Goal: Transaction & Acquisition: Purchase product/service

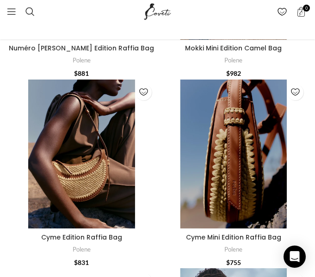
scroll to position [1228, 0]
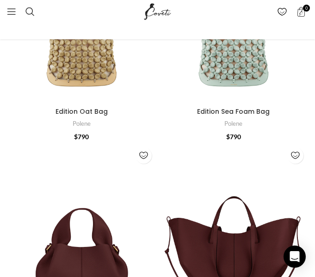
click at [95, 83] on img "Edition Oat Bag" at bounding box center [82, 17] width 150 height 171
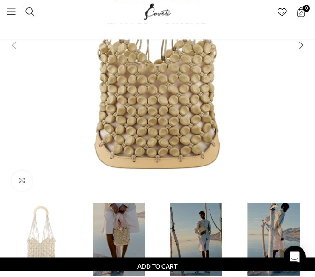
scroll to position [283, 0]
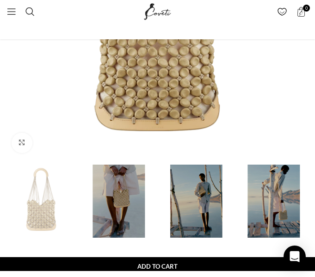
click at [209, 186] on img "3 / 4" at bounding box center [196, 201] width 73 height 73
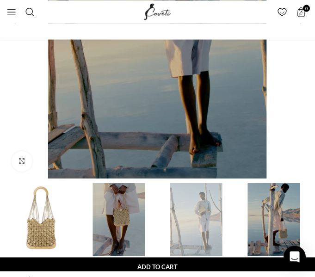
scroll to position [378, 0]
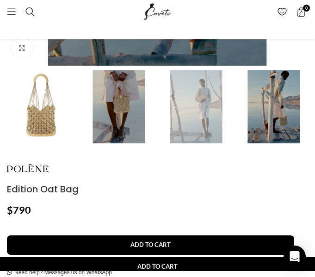
click at [279, 107] on img "4 / 4" at bounding box center [274, 106] width 73 height 73
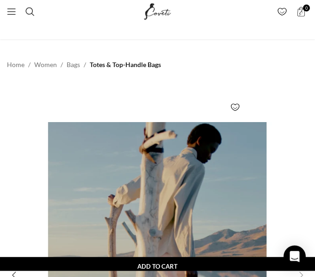
scroll to position [0, 0]
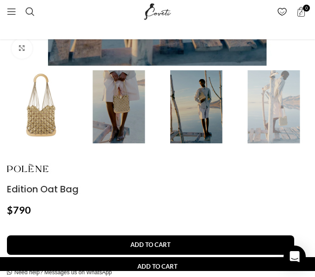
click at [139, 108] on img "2 / 4" at bounding box center [118, 106] width 73 height 73
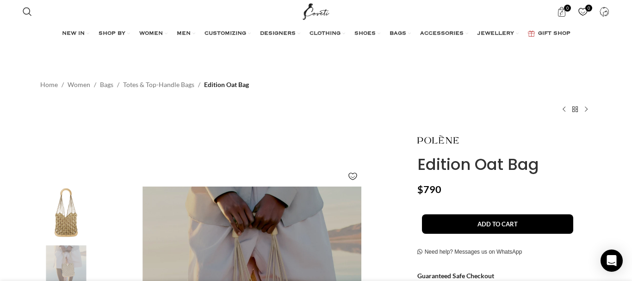
scroll to position [0, 139]
